Goal: Information Seeking & Learning: Find specific fact

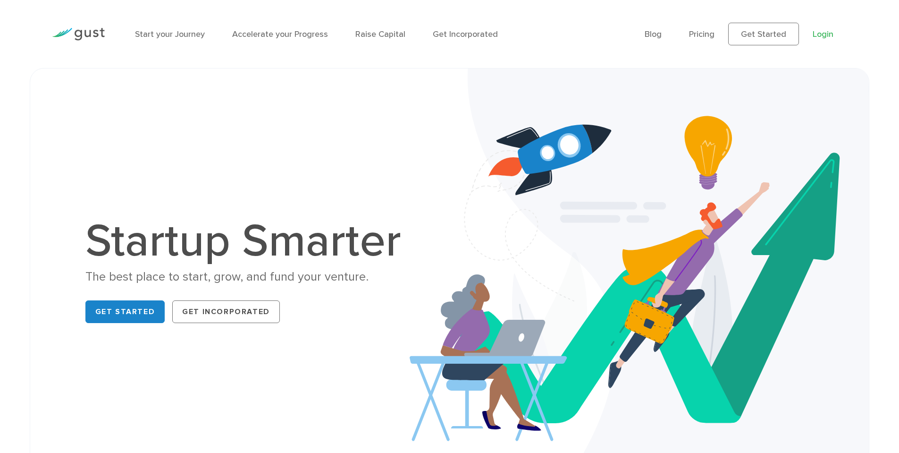
click at [822, 32] on link "Login" at bounding box center [823, 34] width 21 height 10
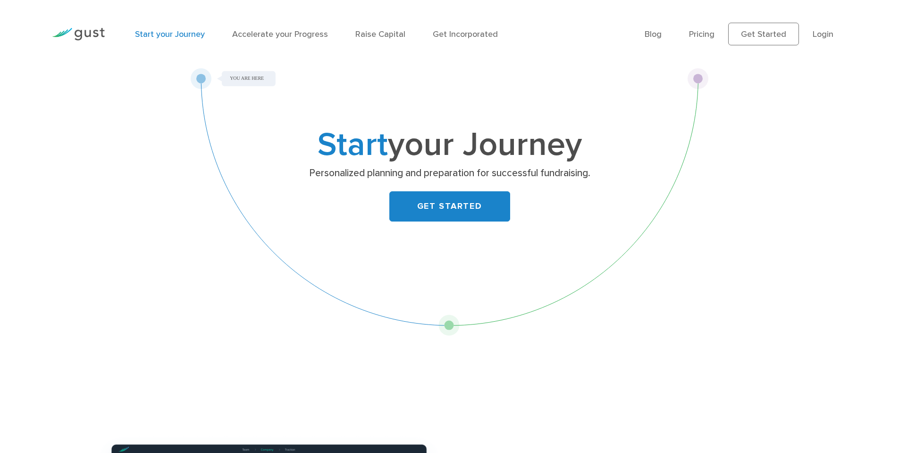
click at [718, 35] on ul "Blog FAQ Pricing Get Started Login Login" at bounding box center [746, 34] width 203 height 23
click at [250, 33] on link "Accelerate your Progress" at bounding box center [280, 34] width 96 height 10
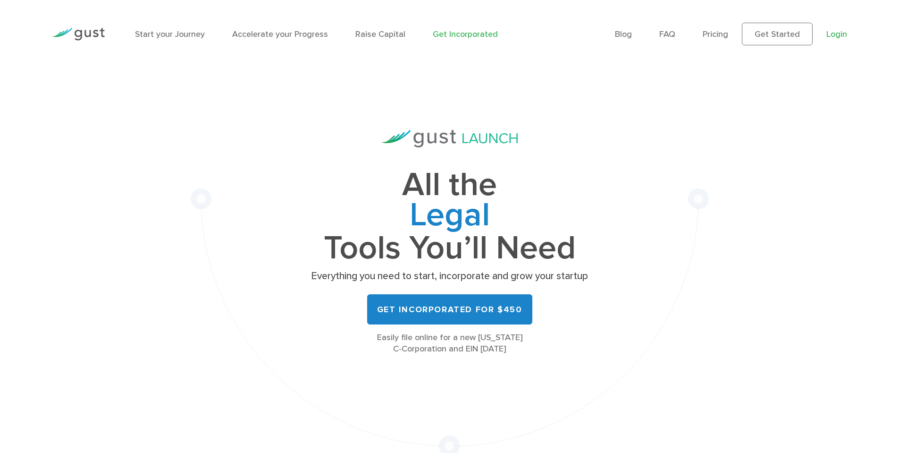
click at [843, 33] on link "Login" at bounding box center [837, 34] width 21 height 10
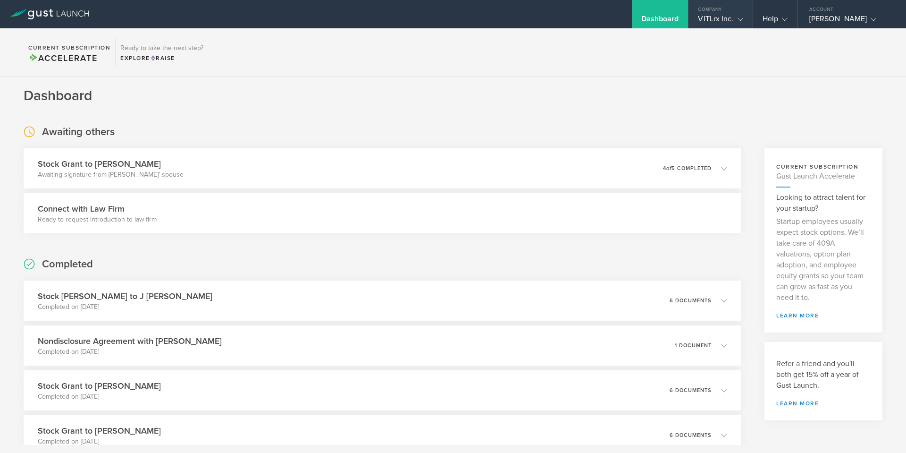
click at [726, 24] on div "VITLrx Inc." at bounding box center [720, 21] width 45 height 14
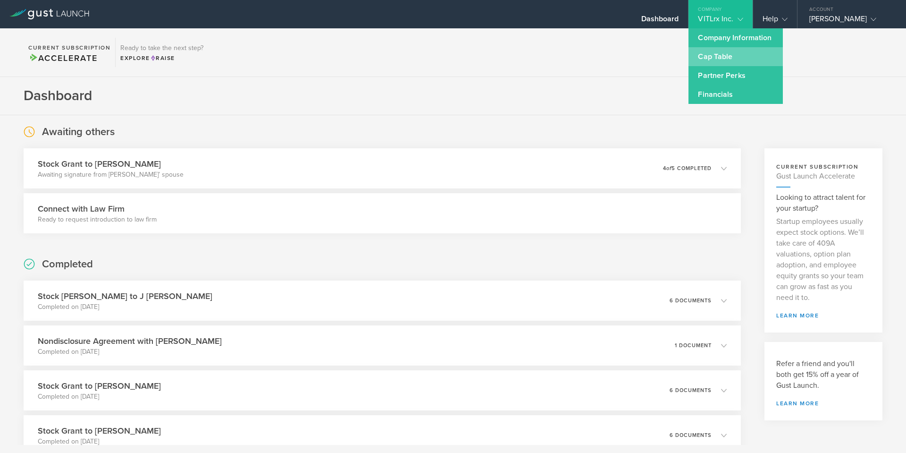
click at [722, 58] on link "Cap Table" at bounding box center [736, 56] width 94 height 19
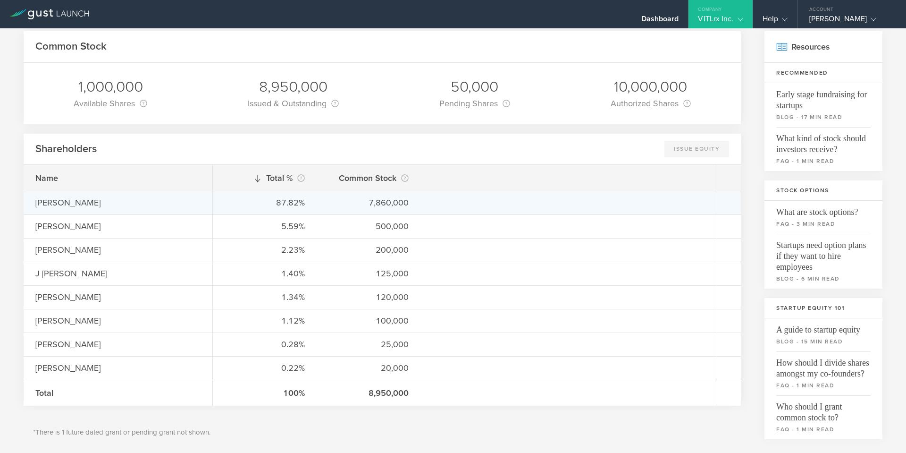
scroll to position [63, 0]
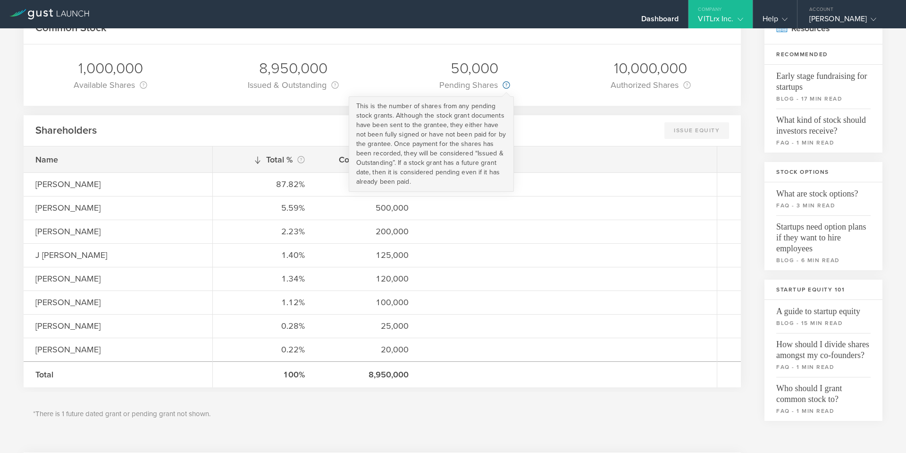
click at [504, 85] on circle at bounding box center [506, 85] width 7 height 7
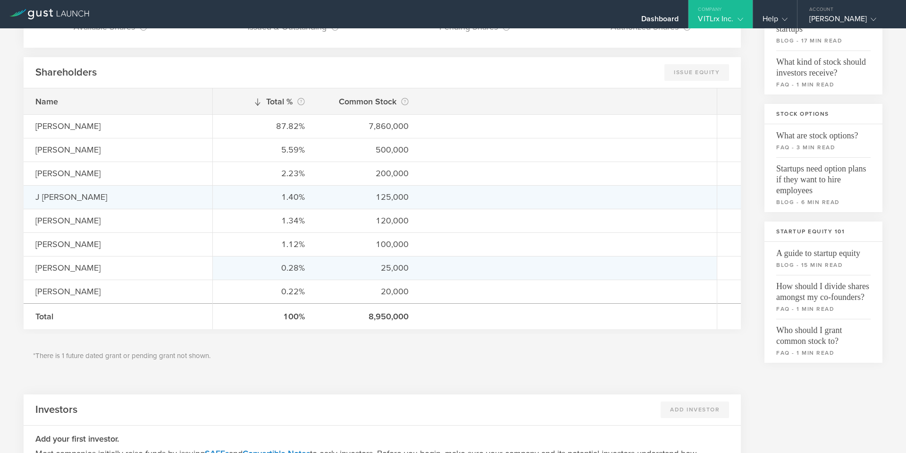
scroll to position [126, 0]
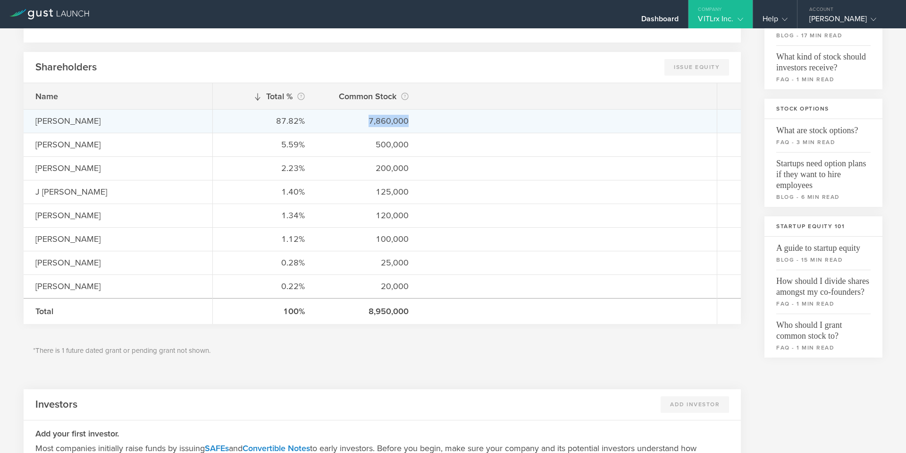
drag, startPoint x: 398, startPoint y: 119, endPoint x: 372, endPoint y: 119, distance: 26.9
click at [372, 119] on div "87.82% 7,860,000" at bounding box center [465, 121] width 504 height 24
copy div "7,860,000"
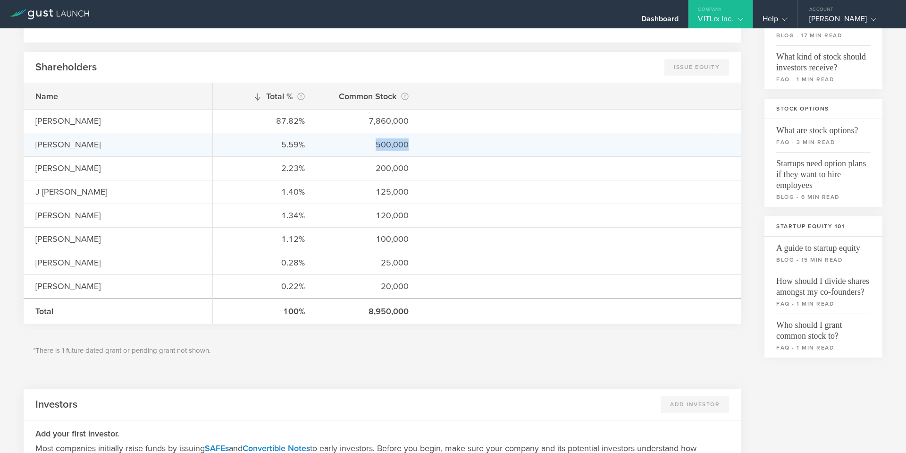
drag, startPoint x: 420, startPoint y: 149, endPoint x: 375, endPoint y: 150, distance: 45.3
click at [375, 150] on div "5.59% 500,000" at bounding box center [465, 145] width 504 height 24
copy div "500,000"
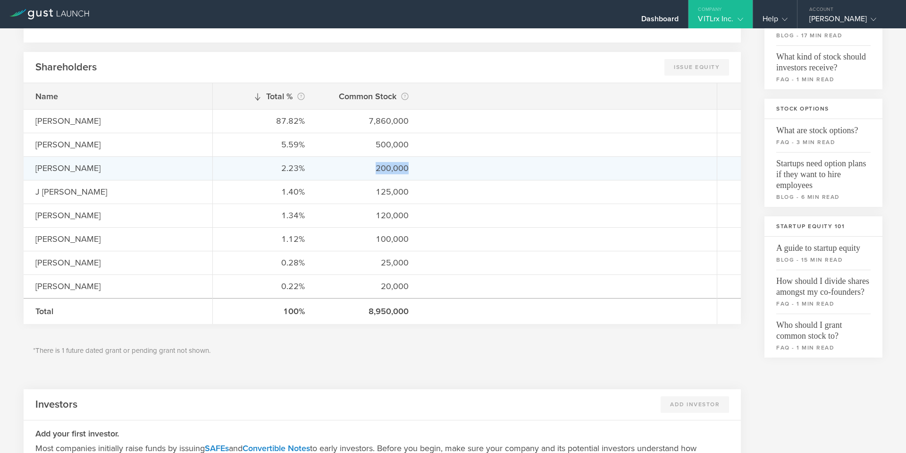
drag, startPoint x: 412, startPoint y: 173, endPoint x: 377, endPoint y: 171, distance: 35.4
click at [377, 171] on div "2.23% 200,000" at bounding box center [465, 168] width 504 height 24
copy div "200,000"
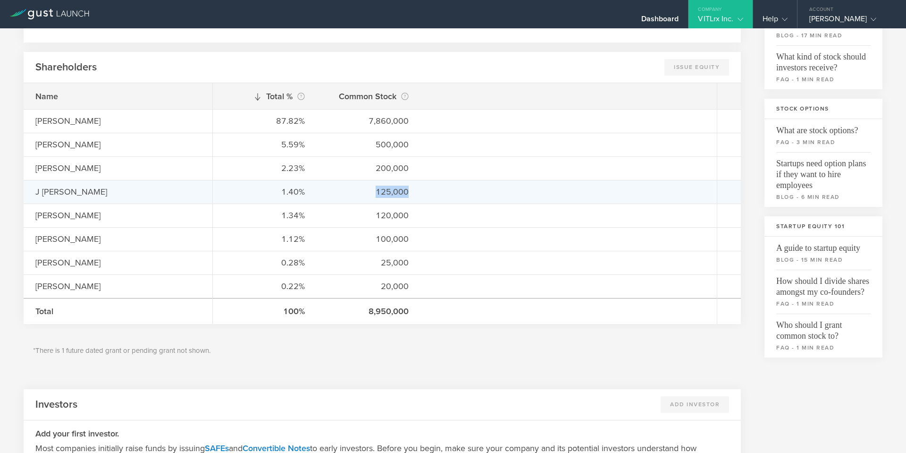
drag, startPoint x: 415, startPoint y: 194, endPoint x: 378, endPoint y: 194, distance: 36.4
click at [378, 194] on div "1.40% 125,000" at bounding box center [465, 192] width 504 height 24
copy div "125,000"
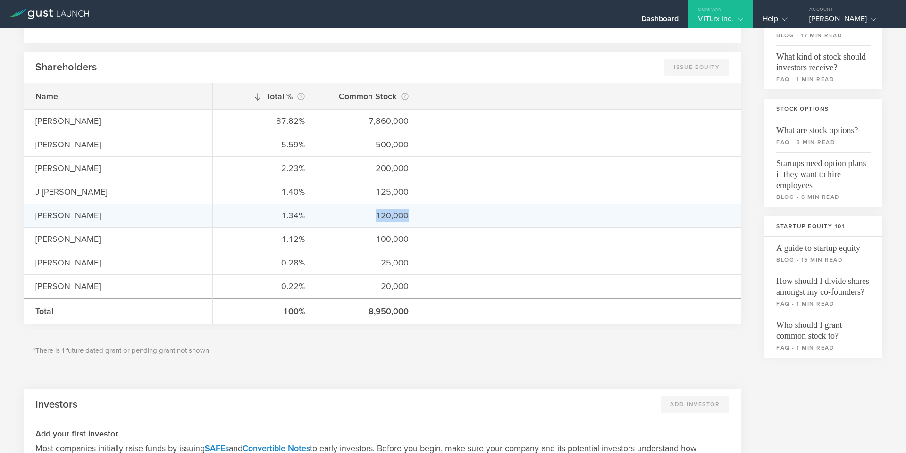
drag, startPoint x: 418, startPoint y: 216, endPoint x: 378, endPoint y: 221, distance: 40.9
click at [378, 221] on div "1.34% 120,000" at bounding box center [465, 215] width 504 height 24
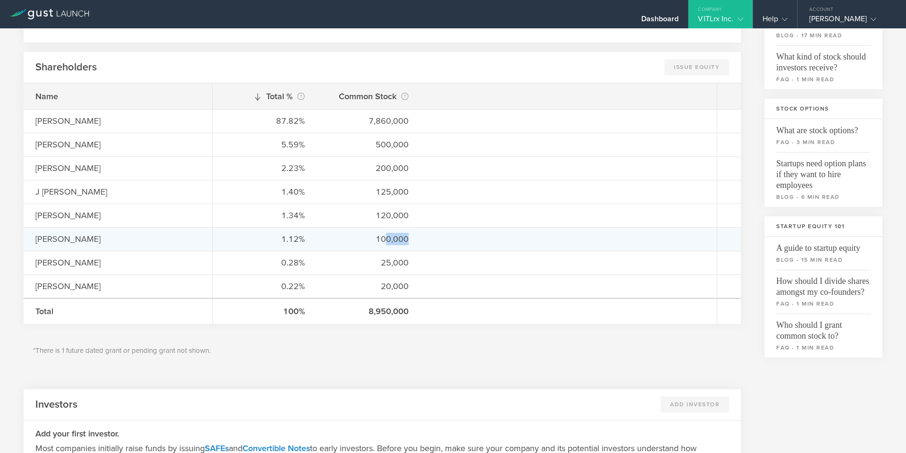
drag, startPoint x: 418, startPoint y: 241, endPoint x: 385, endPoint y: 241, distance: 33.0
click at [385, 241] on div "1.12% 100,000" at bounding box center [465, 239] width 504 height 24
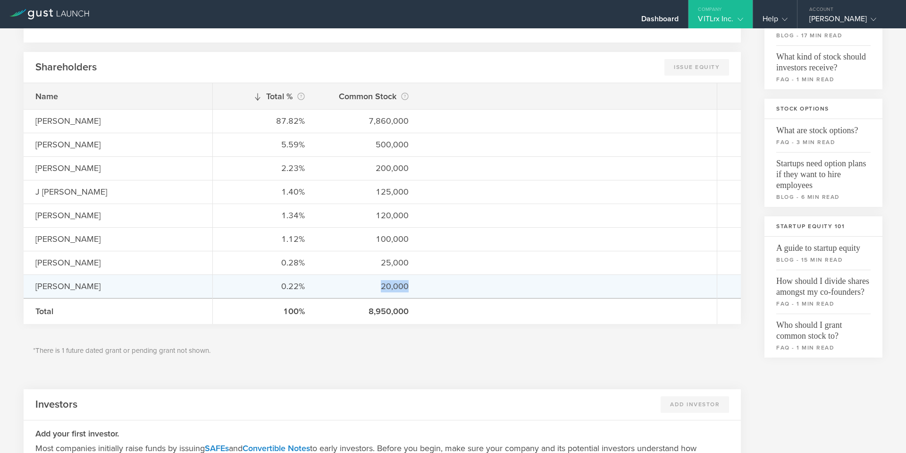
drag, startPoint x: 415, startPoint y: 288, endPoint x: 381, endPoint y: 288, distance: 34.5
click at [381, 288] on div "0.22% 20,000" at bounding box center [465, 286] width 504 height 24
copy div "20,000"
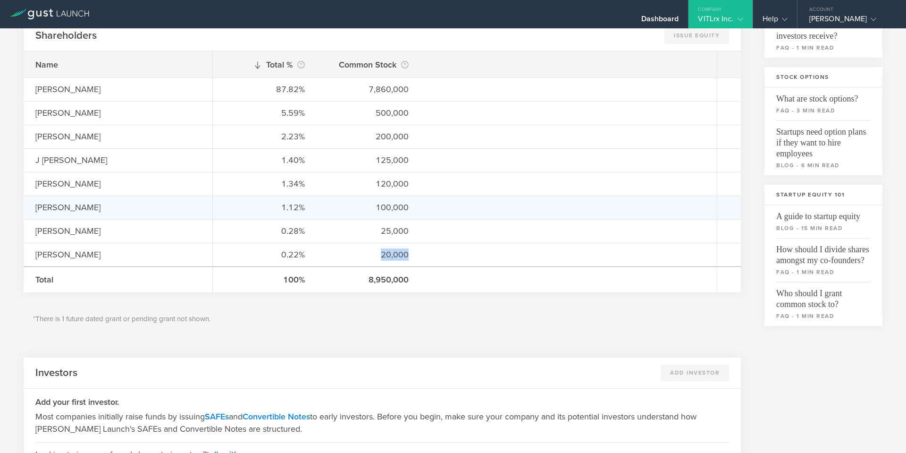
scroll to position [63, 0]
